Goal: Task Accomplishment & Management: Manage account settings

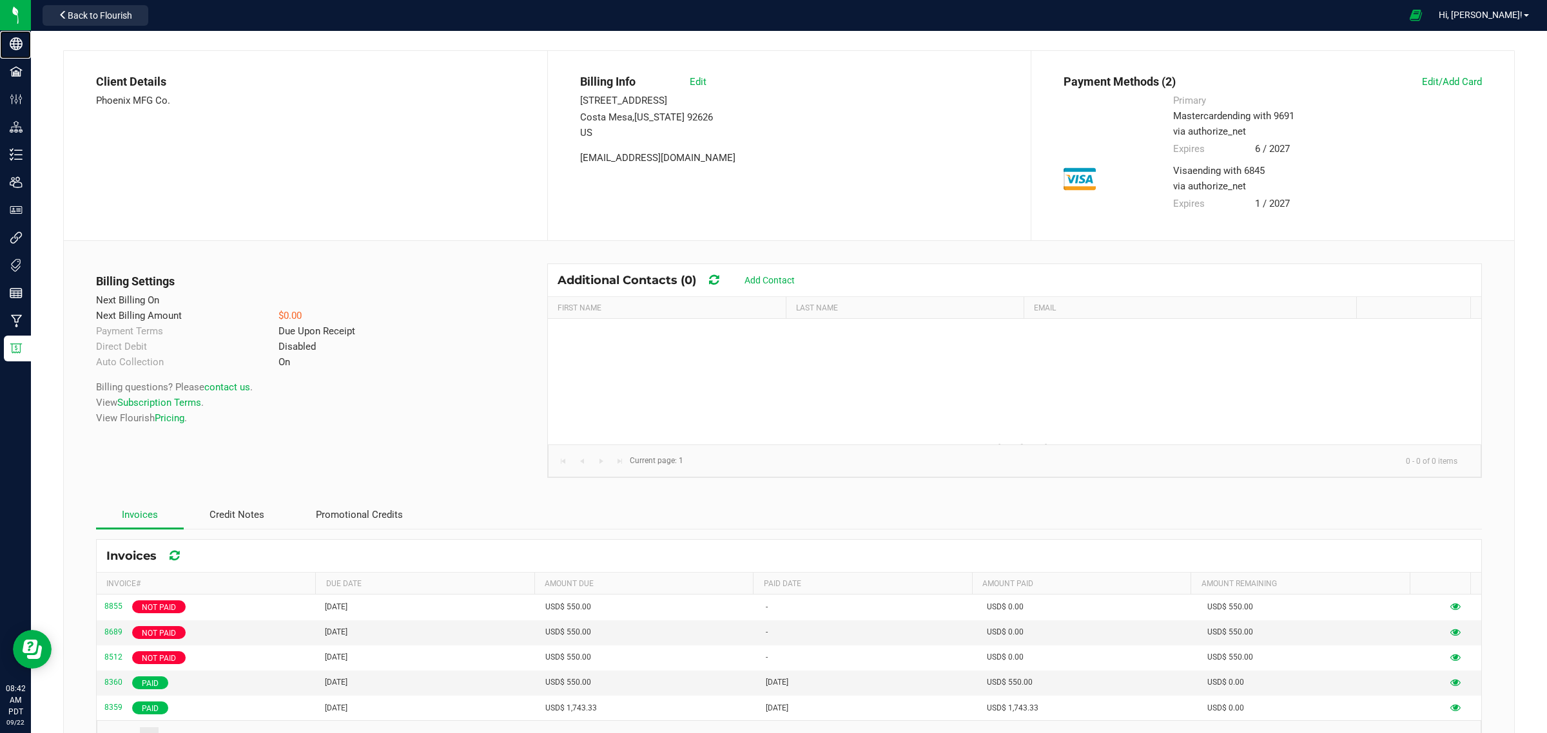
click at [0, 0] on p "Company" at bounding box center [0, 0] width 0 height 0
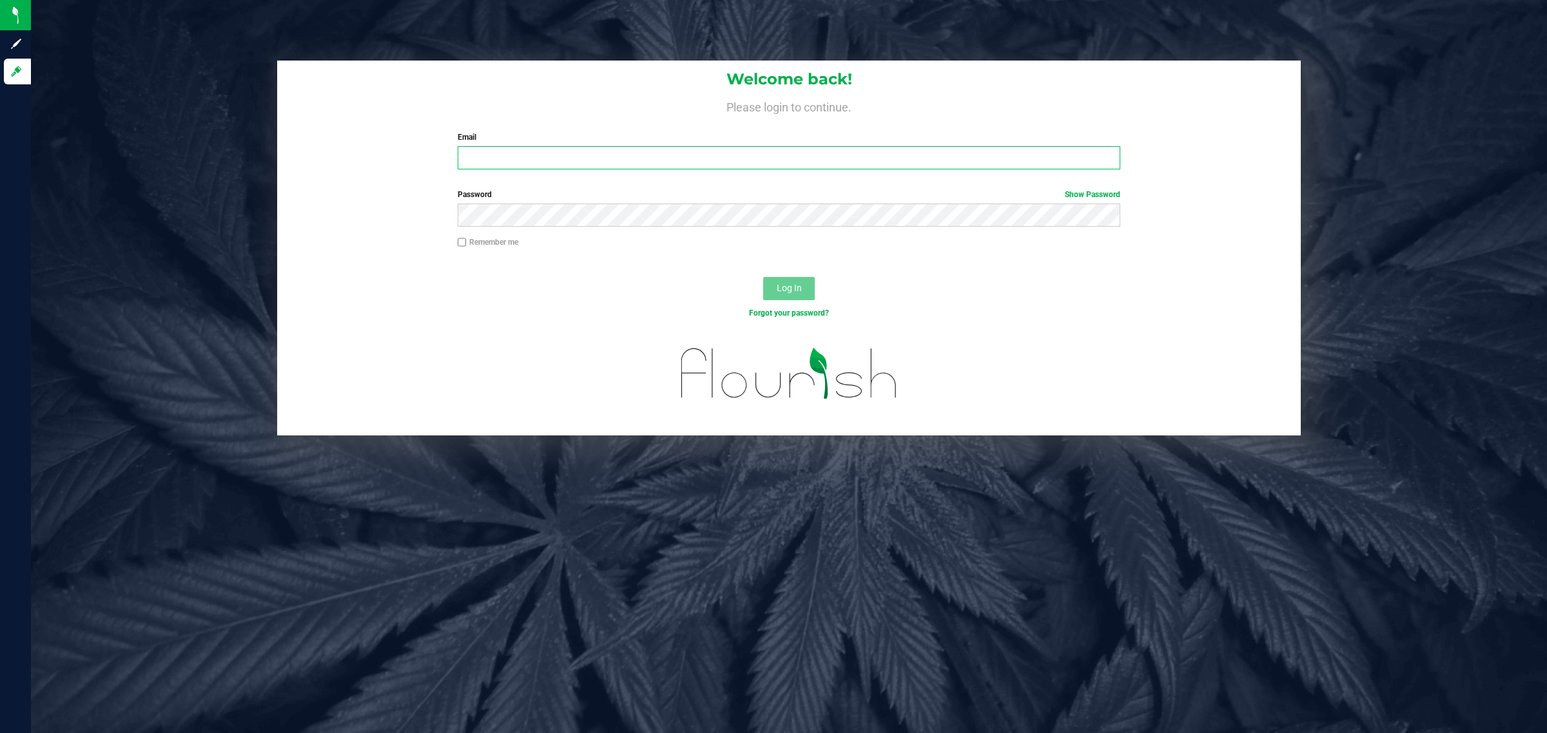
type input "brett@phoenixmfgco.com"
click at [786, 297] on button "Log In" at bounding box center [789, 288] width 52 height 23
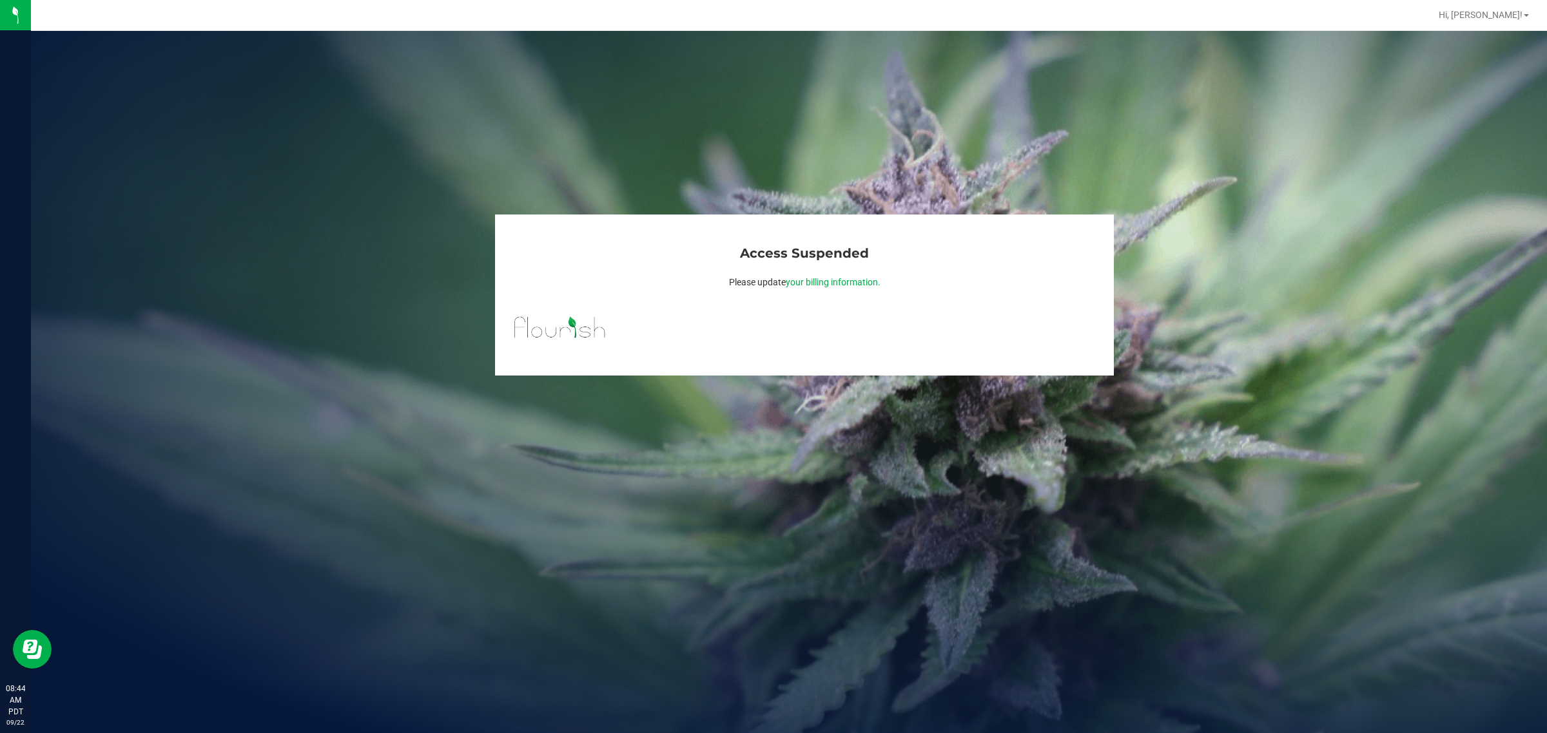
click at [0, 0] on img at bounding box center [0, 0] width 0 height 0
click at [1528, 18] on link "Hi, [PERSON_NAME]!" at bounding box center [1483, 15] width 101 height 14
click at [1470, 46] on span "Manage Settings" at bounding box center [1496, 44] width 66 height 13
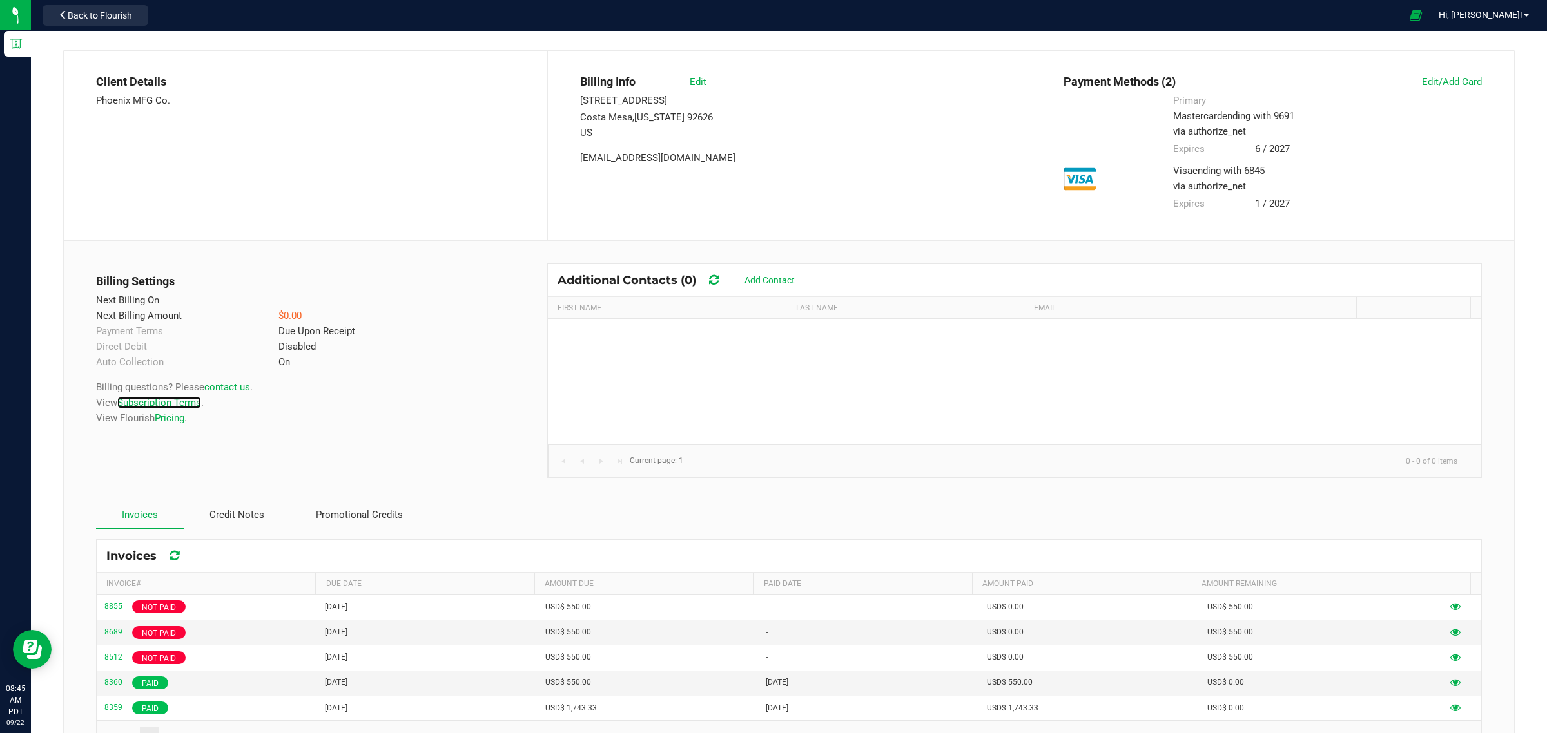
click at [169, 404] on link "Subscription Terms" at bounding box center [159, 403] width 84 height 12
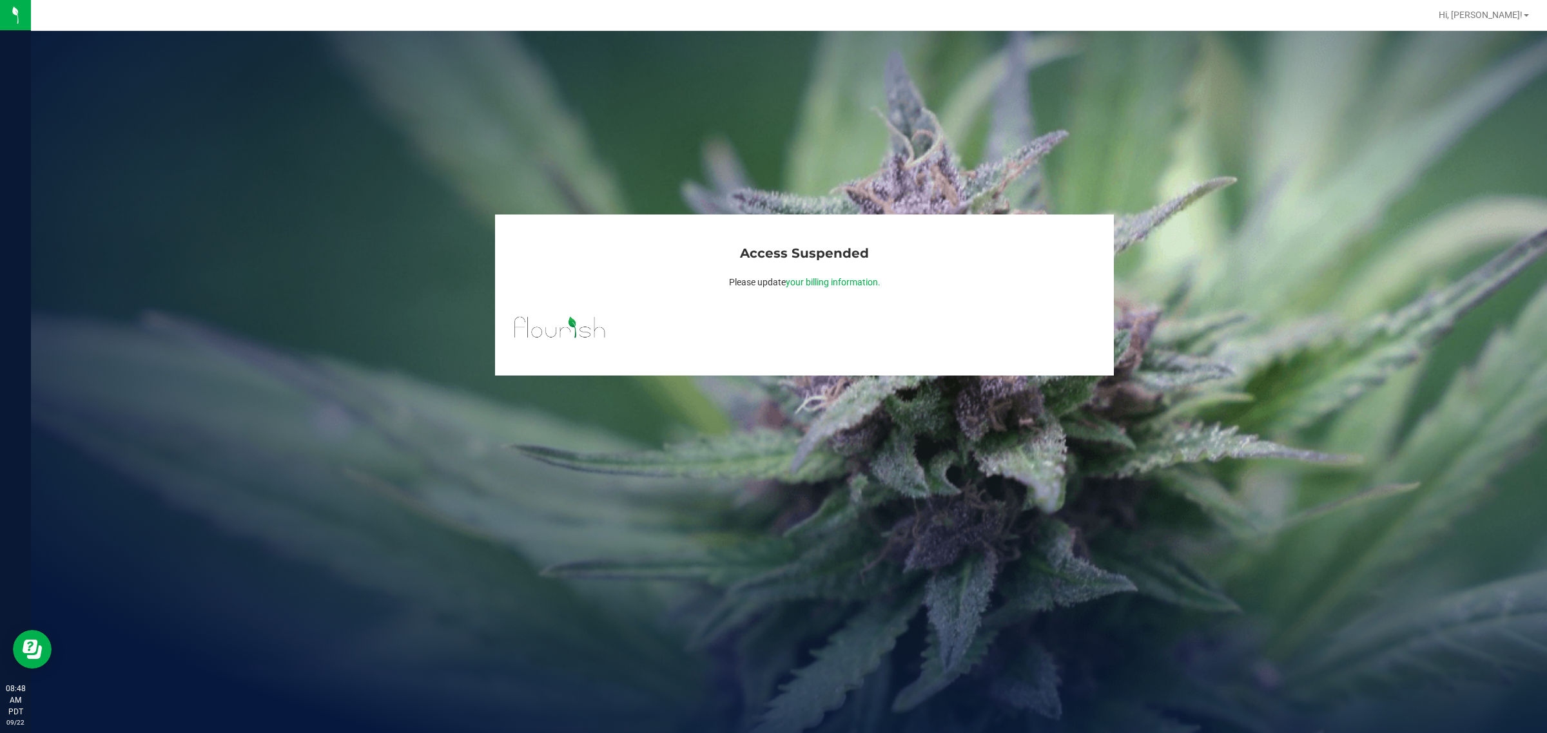
click at [820, 286] on span "your billing information." at bounding box center [833, 282] width 95 height 10
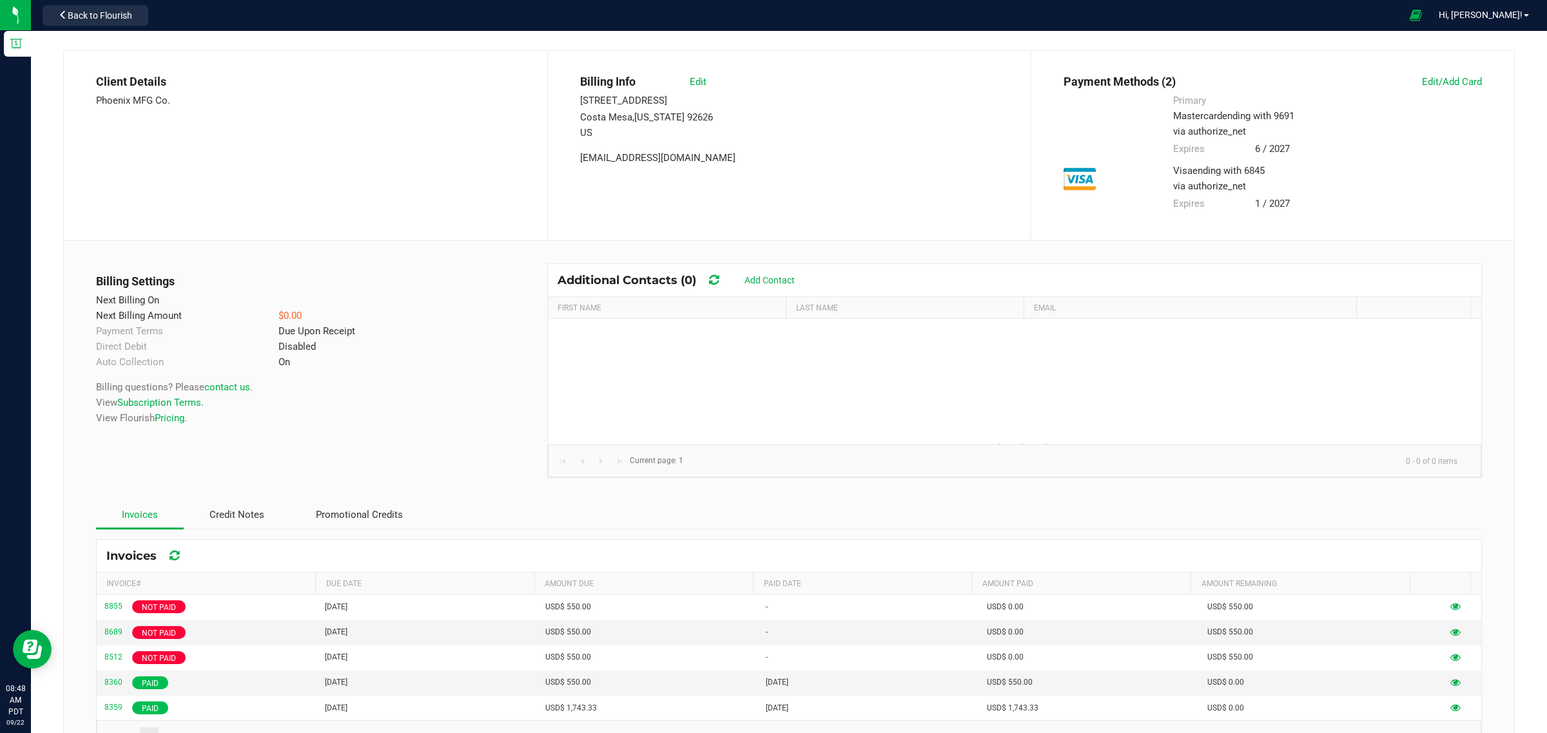
click at [1428, 81] on span "Edit/Add Card" at bounding box center [1452, 82] width 60 height 12
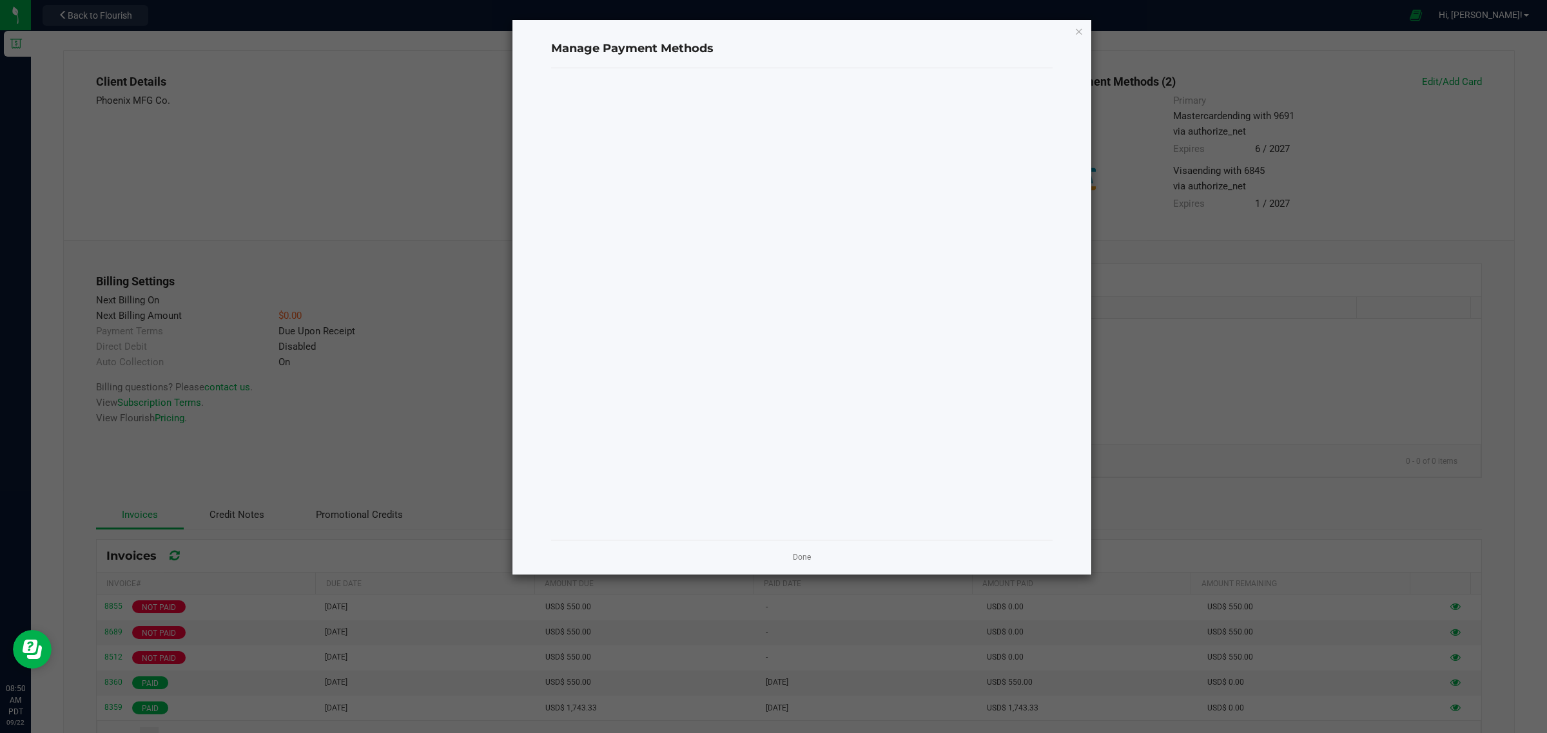
click at [800, 559] on link "Done" at bounding box center [802, 557] width 18 height 11
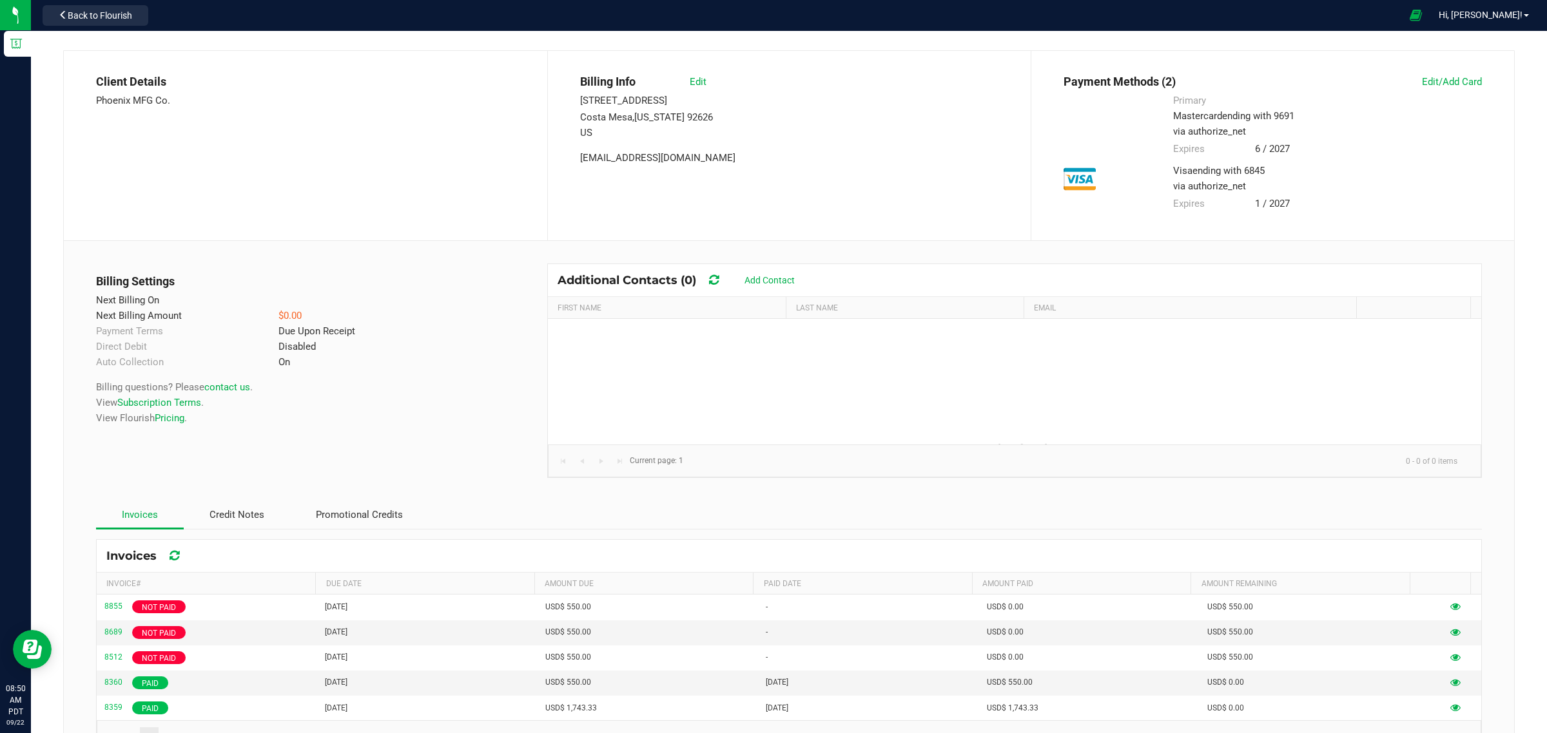
click at [56, 5] on button "Back to Flourish" at bounding box center [96, 15] width 106 height 21
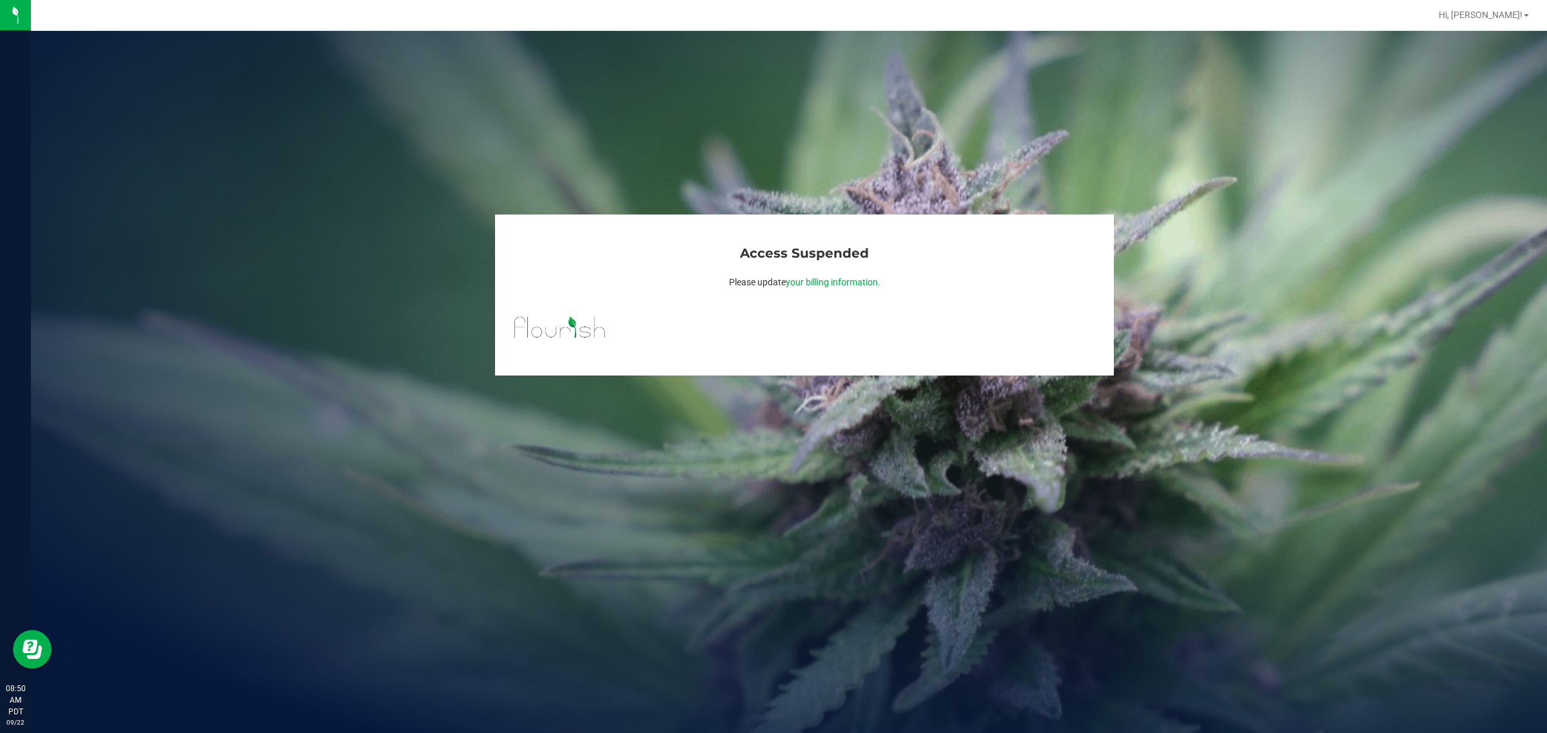
click at [836, 284] on span "your billing information." at bounding box center [833, 282] width 95 height 10
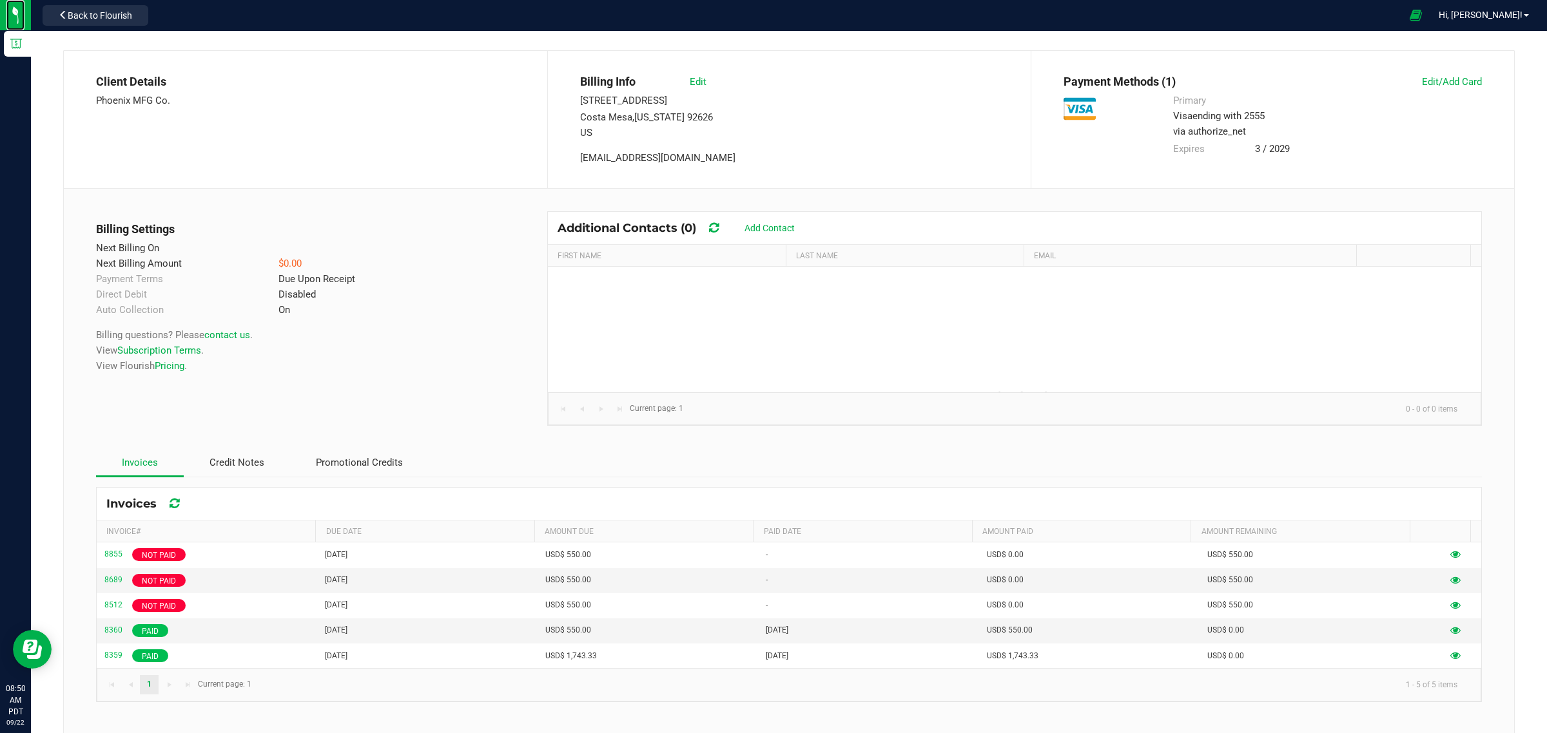
click at [0, 0] on img at bounding box center [0, 0] width 0 height 0
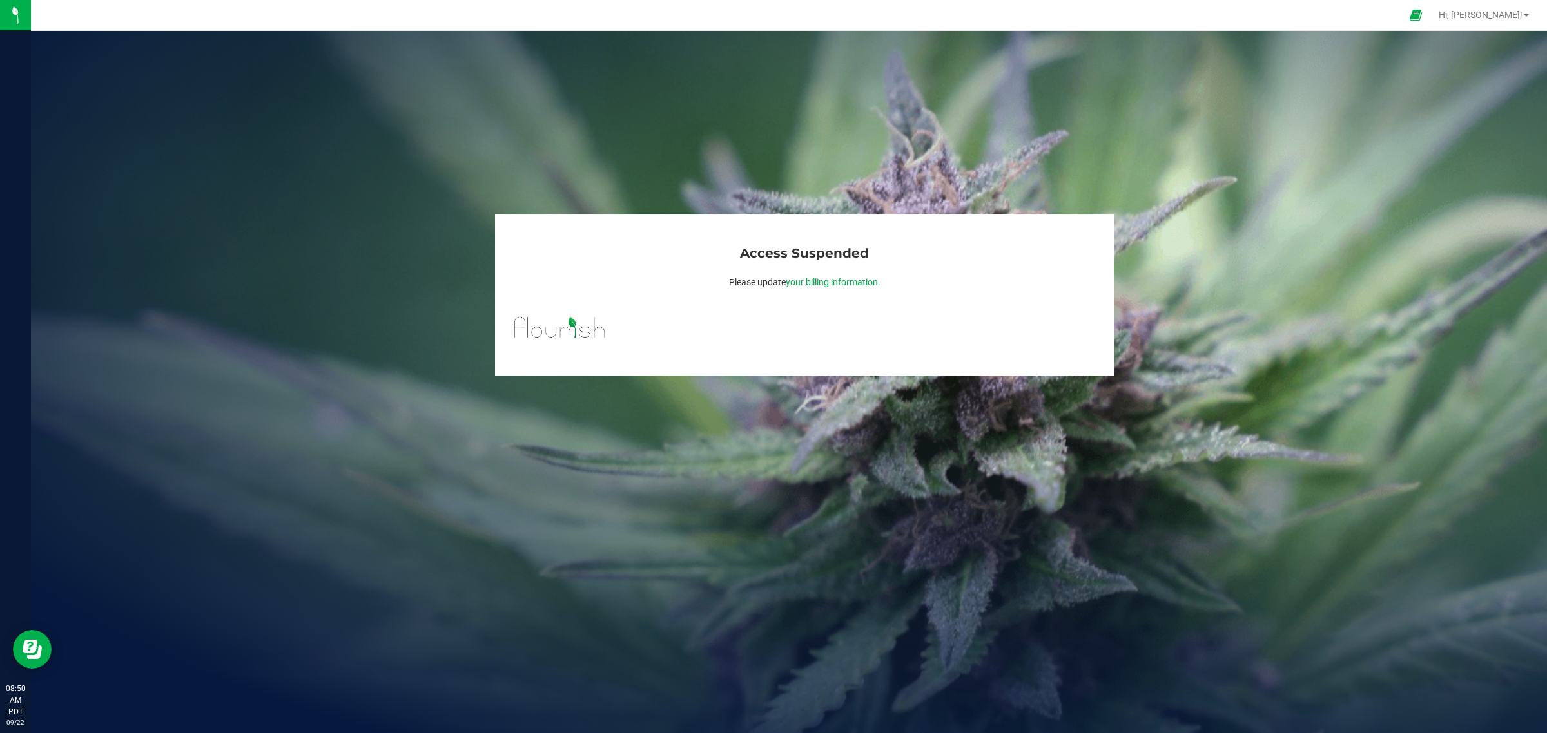
click at [0, 0] on img at bounding box center [0, 0] width 0 height 0
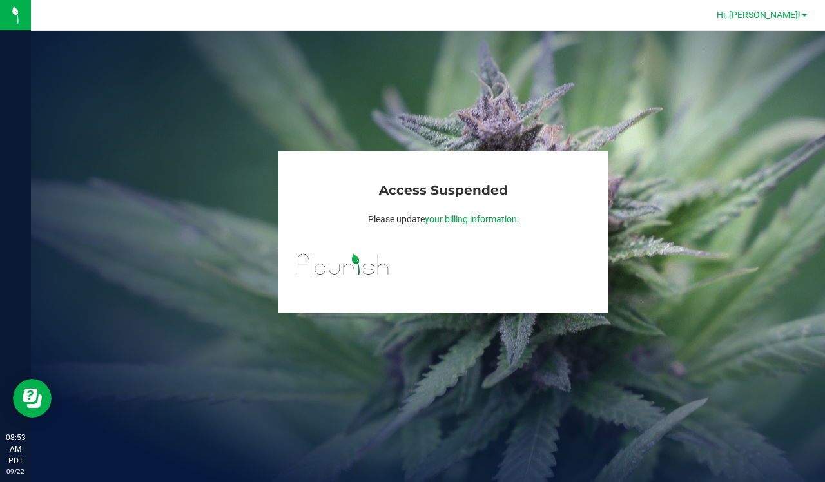
click at [804, 12] on link "Hi, [PERSON_NAME]!" at bounding box center [762, 15] width 101 height 14
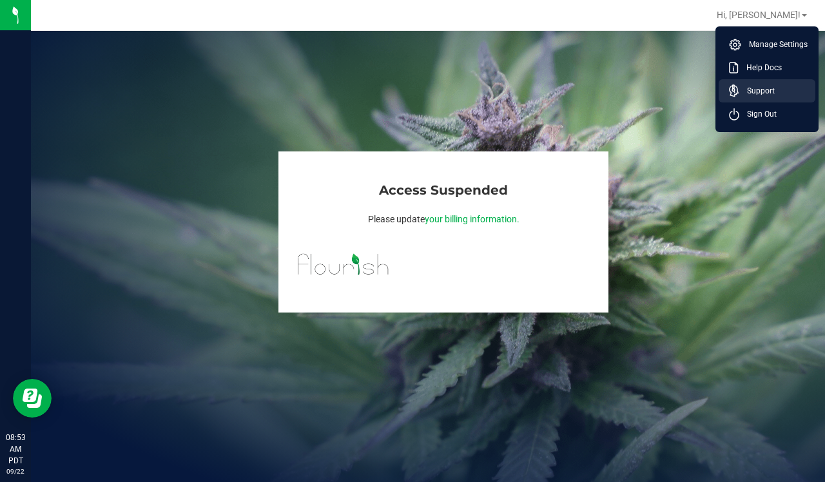
click at [762, 92] on span "Support" at bounding box center [756, 90] width 35 height 13
